Goal: Find specific page/section: Find specific page/section

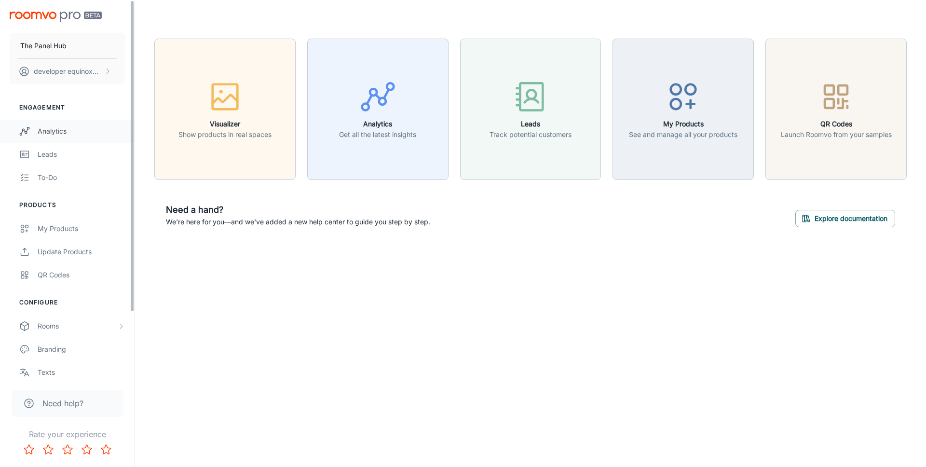
click at [73, 137] on link "Analytics" at bounding box center [67, 131] width 134 height 23
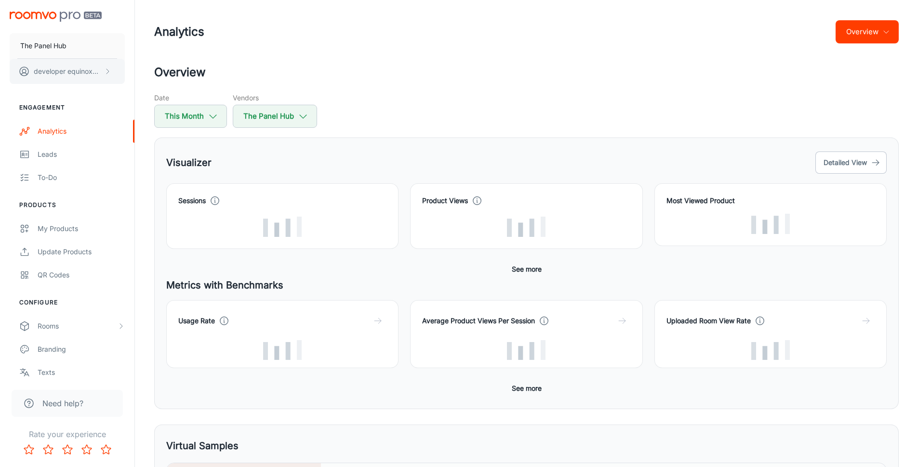
click at [88, 76] on button "developer equinoxcell" at bounding box center [67, 71] width 115 height 25
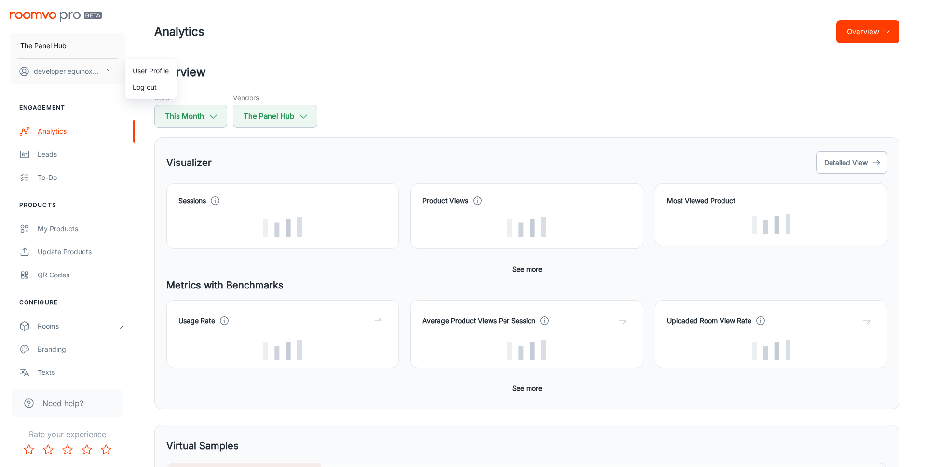
click at [403, 68] on div at bounding box center [463, 233] width 926 height 467
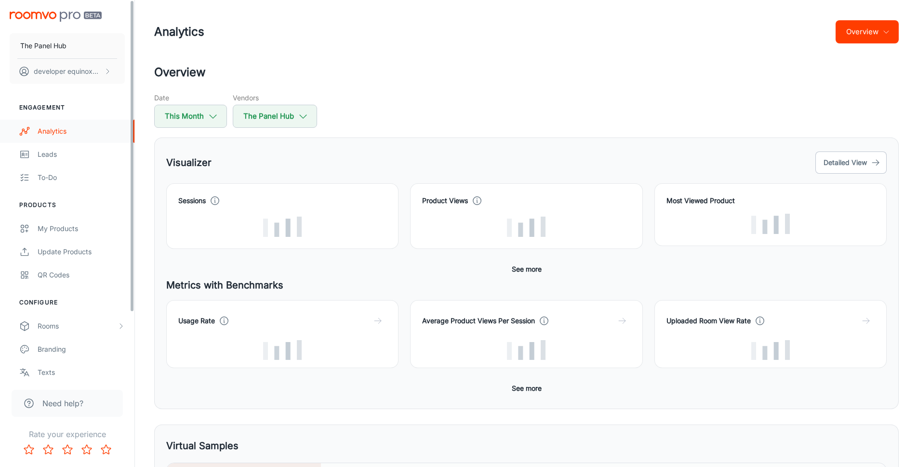
click at [63, 134] on div "Analytics" at bounding box center [81, 131] width 87 height 11
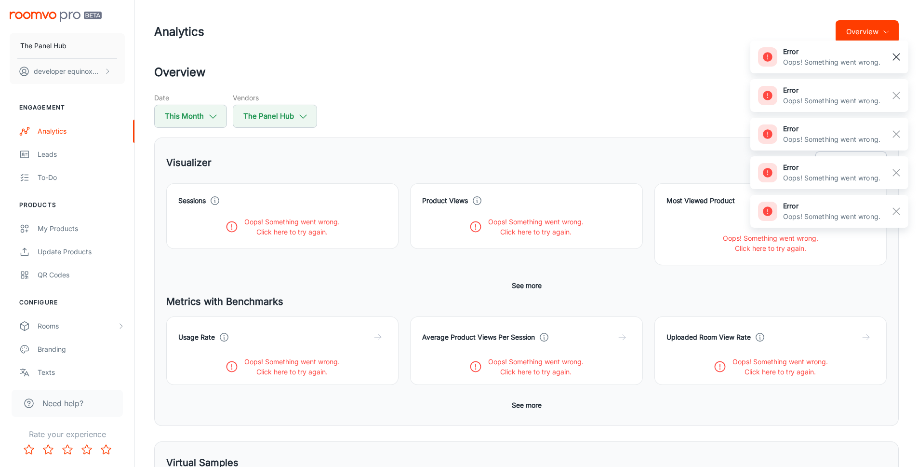
click at [898, 55] on line "button" at bounding box center [896, 57] width 7 height 7
drag, startPoint x: 902, startPoint y: 95, endPoint x: 893, endPoint y: 86, distance: 12.6
click at [901, 94] on button "button" at bounding box center [896, 95] width 16 height 16
click at [892, 75] on div "error Oops! Something went wrong." at bounding box center [830, 57] width 158 height 39
click at [898, 58] on rect "button" at bounding box center [897, 57] width 12 height 12
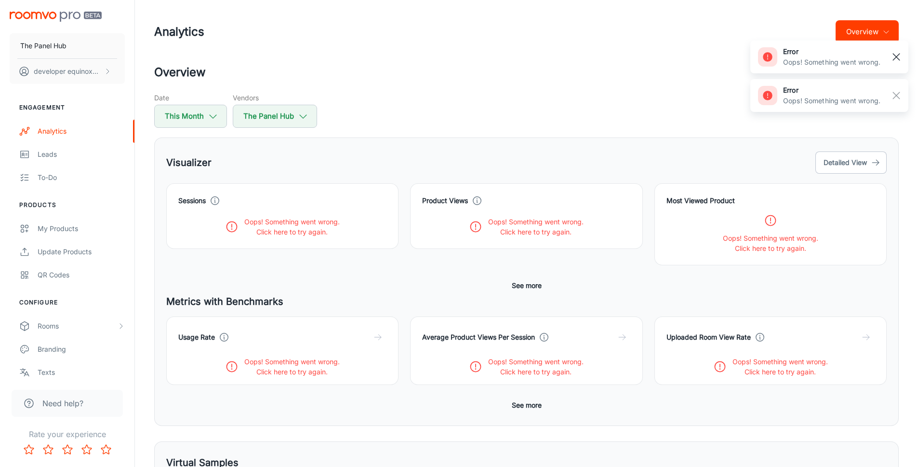
click at [901, 90] on button "button" at bounding box center [896, 95] width 16 height 16
click at [899, 67] on div "error Oops! Something went wrong." at bounding box center [830, 56] width 158 height 33
click at [900, 57] on rect "button" at bounding box center [897, 57] width 12 height 12
click at [651, 98] on div "Date This Month Vendors The Panel Hub" at bounding box center [526, 110] width 745 height 35
